Goal: Task Accomplishment & Management: Use online tool/utility

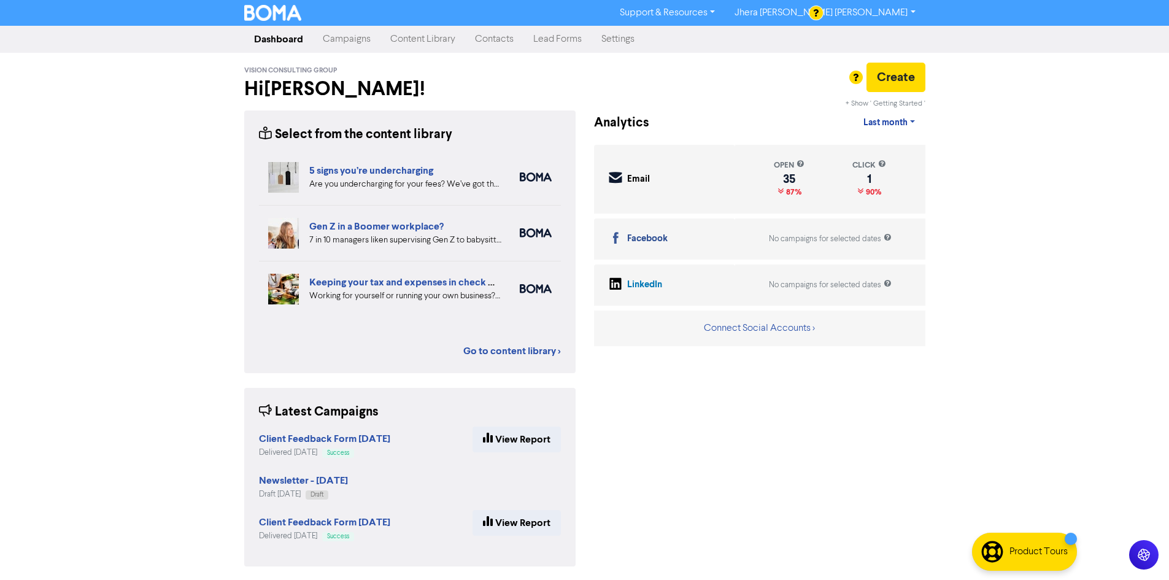
click at [124, 289] on div "Support & Resources Video Tutorials FAQ & Guides Marketing Education Jhera [PER…" at bounding box center [584, 290] width 1169 height 580
click at [337, 42] on link "Campaigns" at bounding box center [346, 39] width 67 height 25
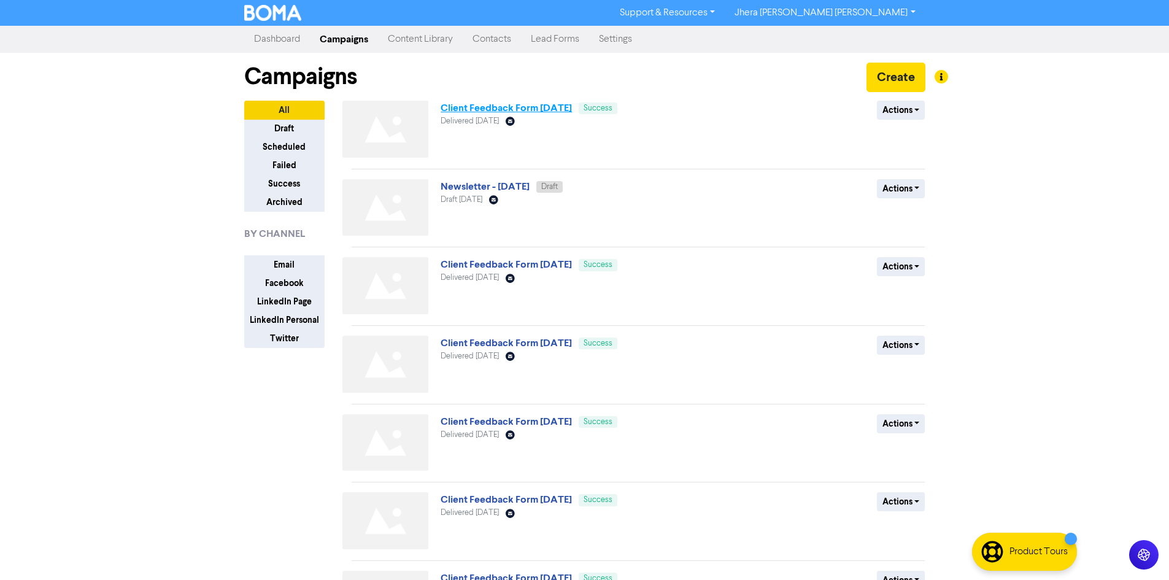
click at [521, 107] on link "Client Feedback Form [DATE]" at bounding box center [505, 108] width 131 height 12
click at [525, 106] on link "Client Feedback Form [DATE]" at bounding box center [505, 108] width 131 height 12
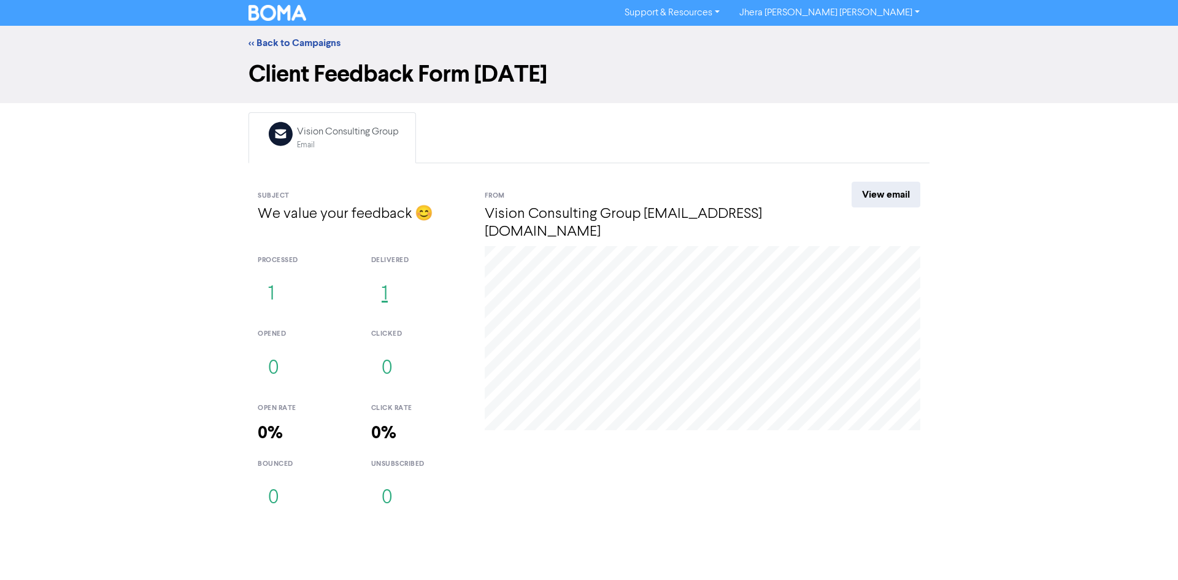
click at [381, 282] on button "1" at bounding box center [384, 294] width 27 height 40
click at [273, 44] on link "<< Back to Campaigns" at bounding box center [294, 43] width 92 height 12
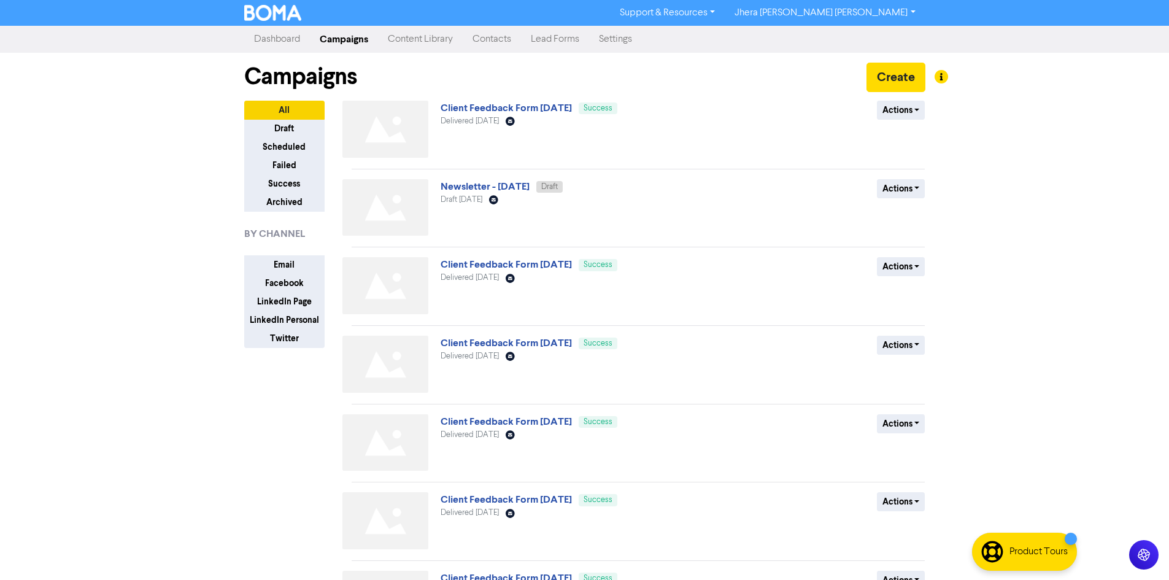
click at [1012, 162] on div "Support & Resources Video Tutorials FAQ & Guides Marketing Education Jhera [PER…" at bounding box center [584, 290] width 1169 height 580
click at [1022, 164] on div "Support & Resources Video Tutorials FAQ & Guides Marketing Education Jhera [PER…" at bounding box center [584, 290] width 1169 height 580
click at [483, 191] on link "Newsletter - [DATE]" at bounding box center [484, 186] width 89 height 12
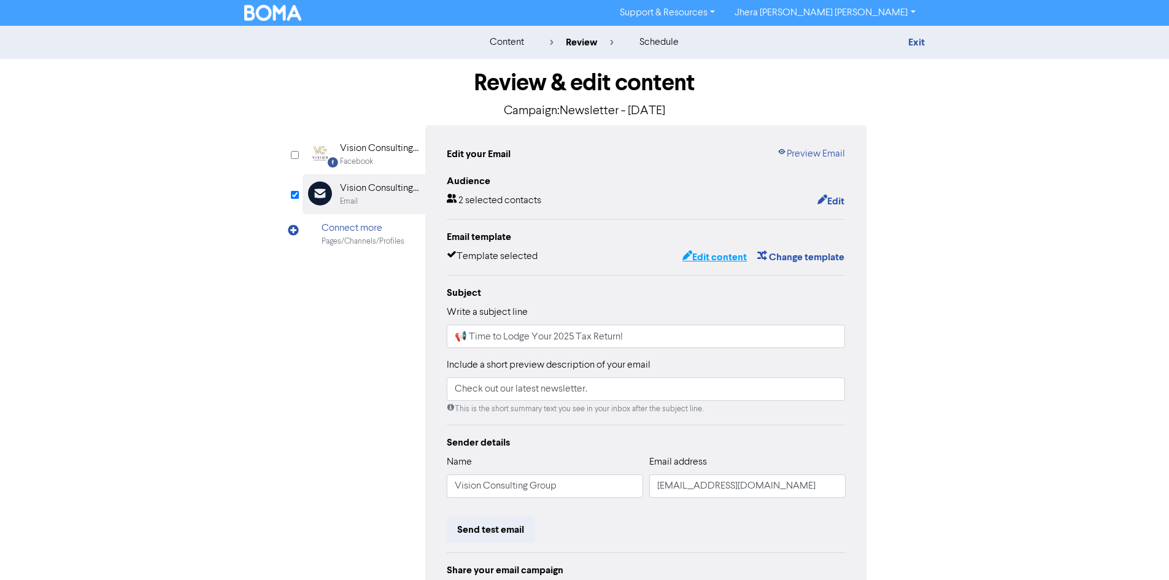
click at [720, 264] on button "Edit content" at bounding box center [715, 257] width 66 height 16
